Goal: Transaction & Acquisition: Purchase product/service

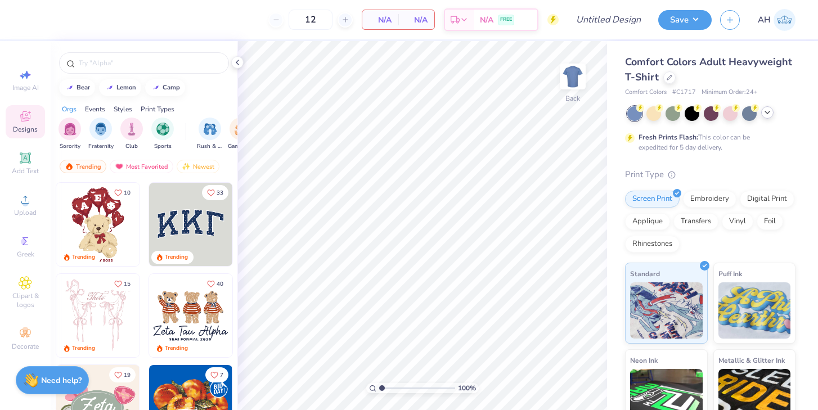
click at [764, 113] on icon at bounding box center [766, 112] width 9 height 9
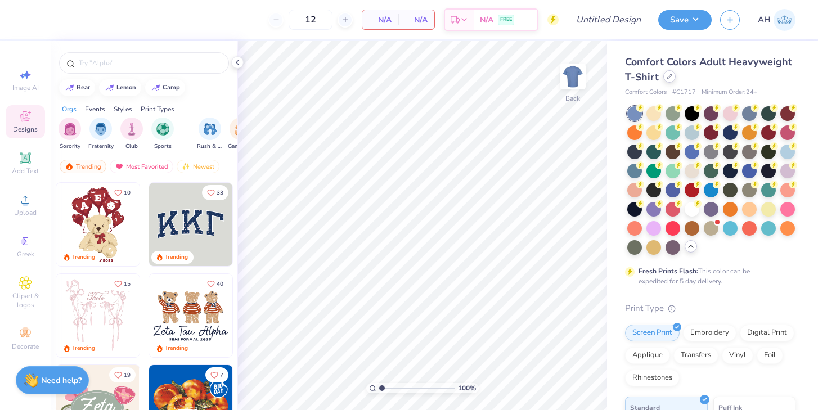
click at [669, 81] on div at bounding box center [669, 76] width 12 height 12
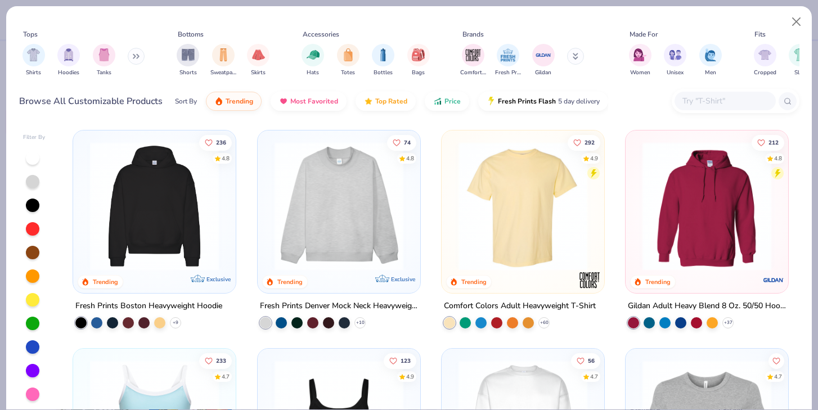
click at [143, 62] on button at bounding box center [136, 56] width 17 height 17
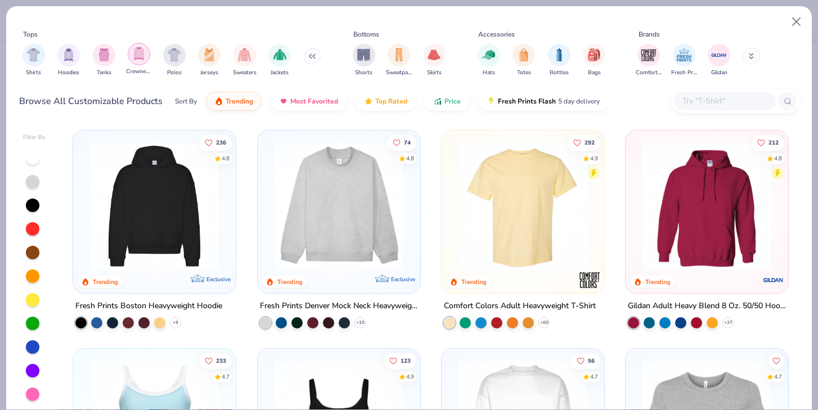
click at [143, 56] on img "filter for Crewnecks" at bounding box center [139, 53] width 12 height 13
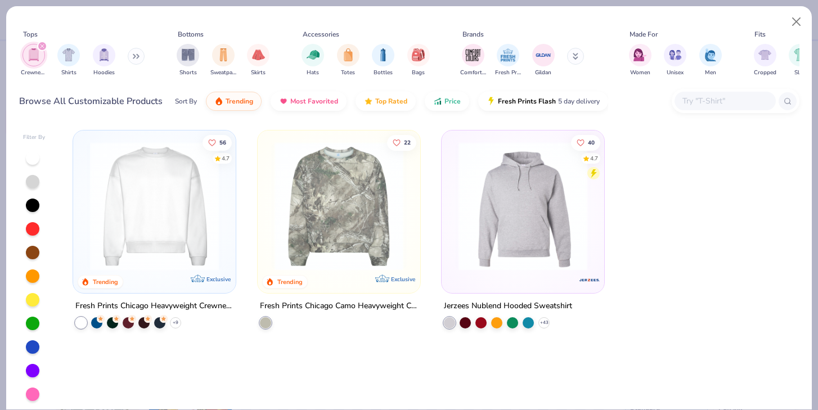
click at [163, 178] on img at bounding box center [154, 206] width 140 height 129
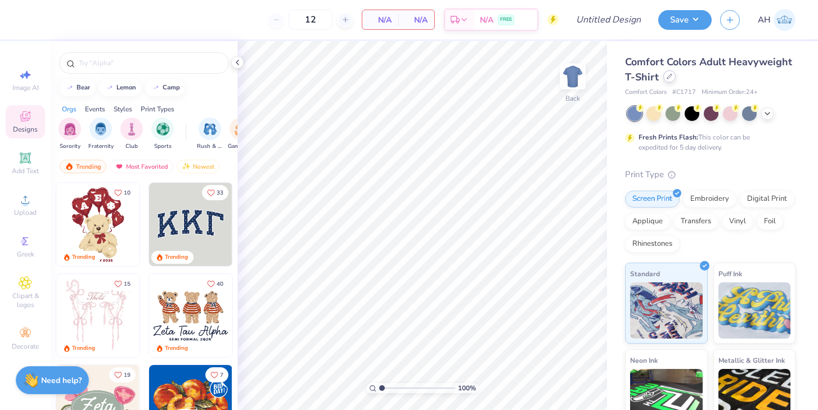
click at [671, 80] on div at bounding box center [669, 76] width 12 height 12
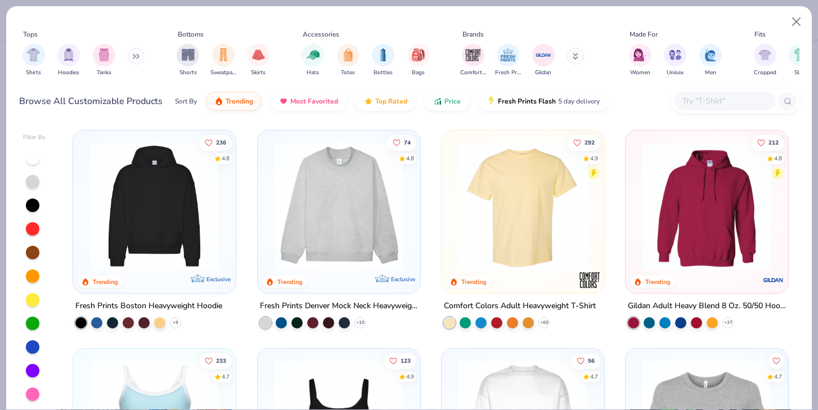
click at [123, 58] on div "Shirts Hoodies Tanks" at bounding box center [83, 60] width 129 height 42
click at [133, 62] on button at bounding box center [136, 56] width 17 height 17
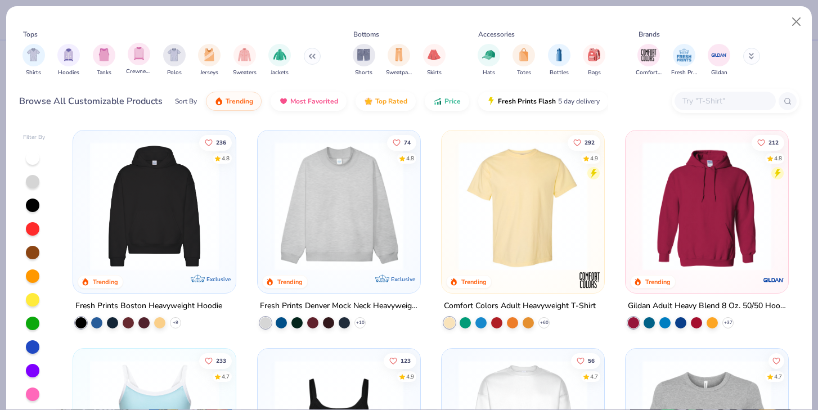
click at [141, 72] on span "Crewnecks" at bounding box center [139, 71] width 26 height 8
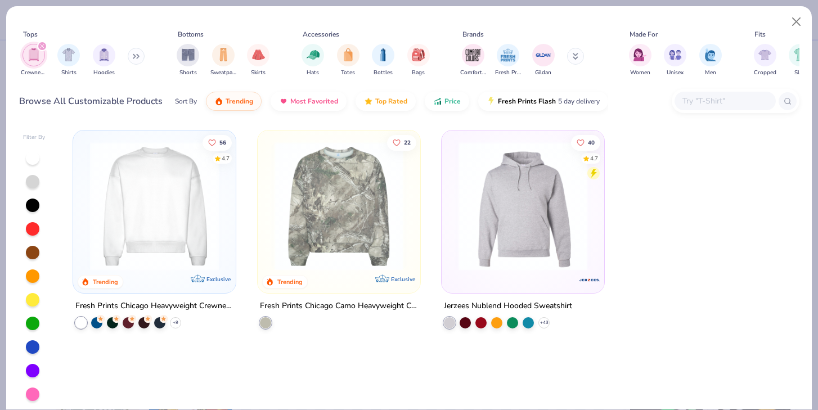
click at [179, 210] on img at bounding box center [154, 206] width 140 height 129
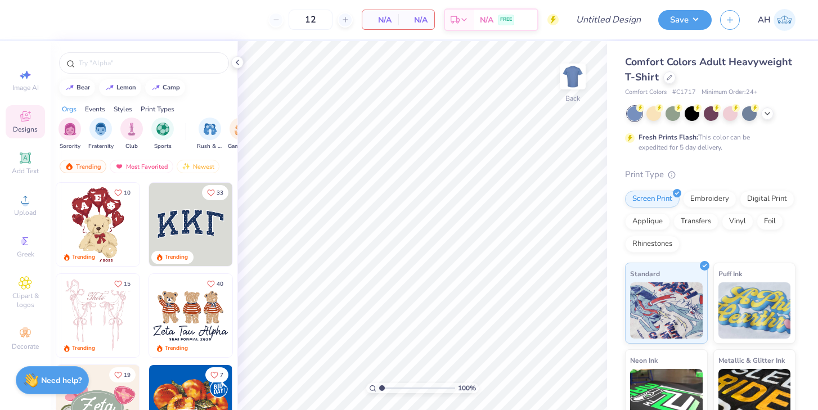
click at [668, 85] on div "Comfort Colors Adult Heavyweight T-Shirt Comfort Colors # C1717 Minimum Order: …" at bounding box center [710, 76] width 170 height 43
click at [662, 82] on div "Comfort Colors Adult Heavyweight T-Shirt" at bounding box center [710, 70] width 170 height 30
click at [666, 75] on icon at bounding box center [669, 77] width 6 height 6
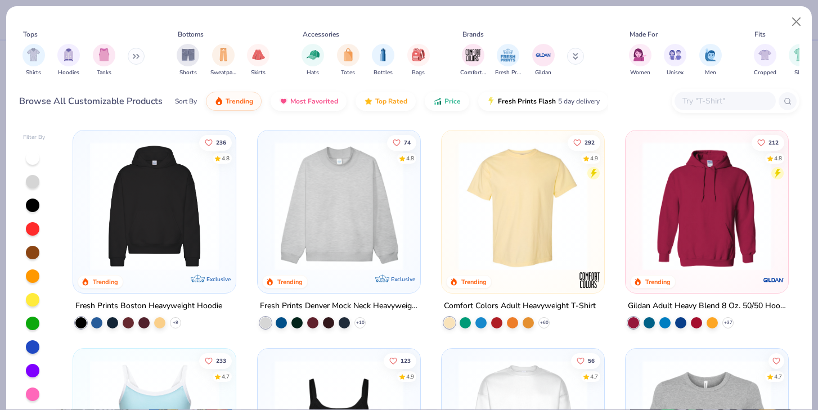
click at [146, 61] on div "Shirts Hoodies Tanks" at bounding box center [83, 60] width 129 height 42
click at [139, 53] on icon at bounding box center [136, 56] width 7 height 6
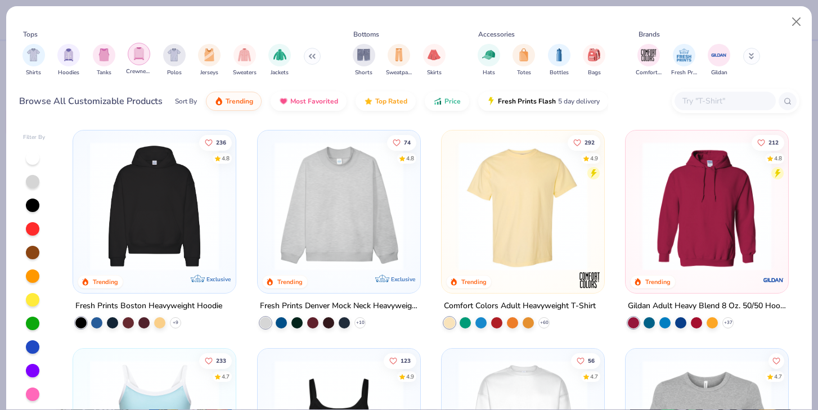
click at [143, 62] on div "filter for Crewnecks" at bounding box center [139, 54] width 22 height 22
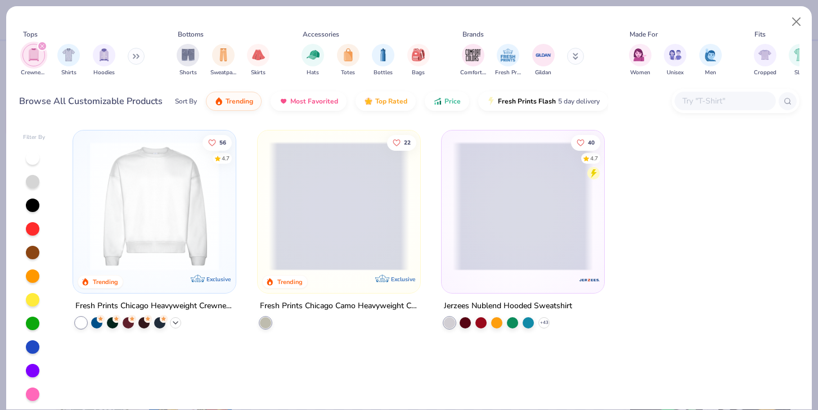
click at [172, 319] on icon at bounding box center [175, 322] width 9 height 9
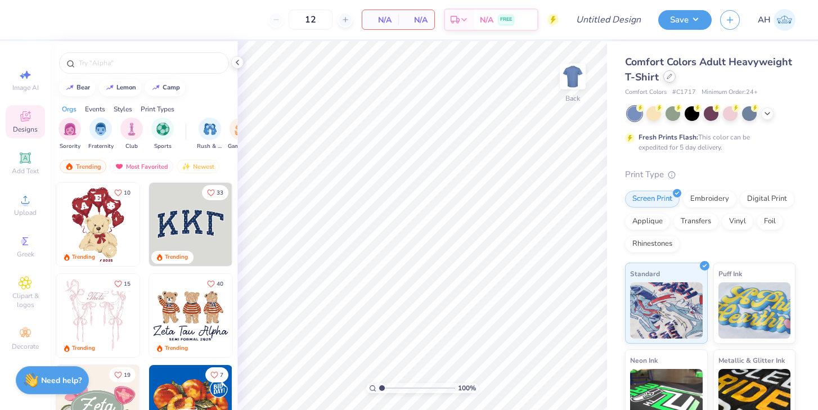
click at [670, 78] on icon at bounding box center [669, 77] width 6 height 6
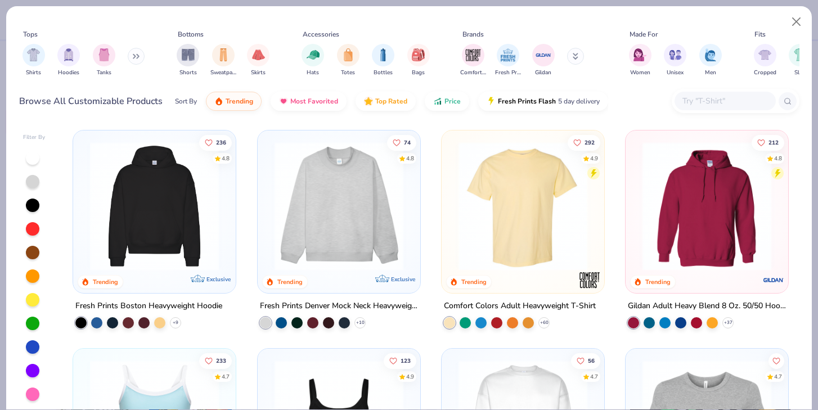
click at [130, 60] on button at bounding box center [136, 56] width 17 height 17
